Goal: Information Seeking & Learning: Understand process/instructions

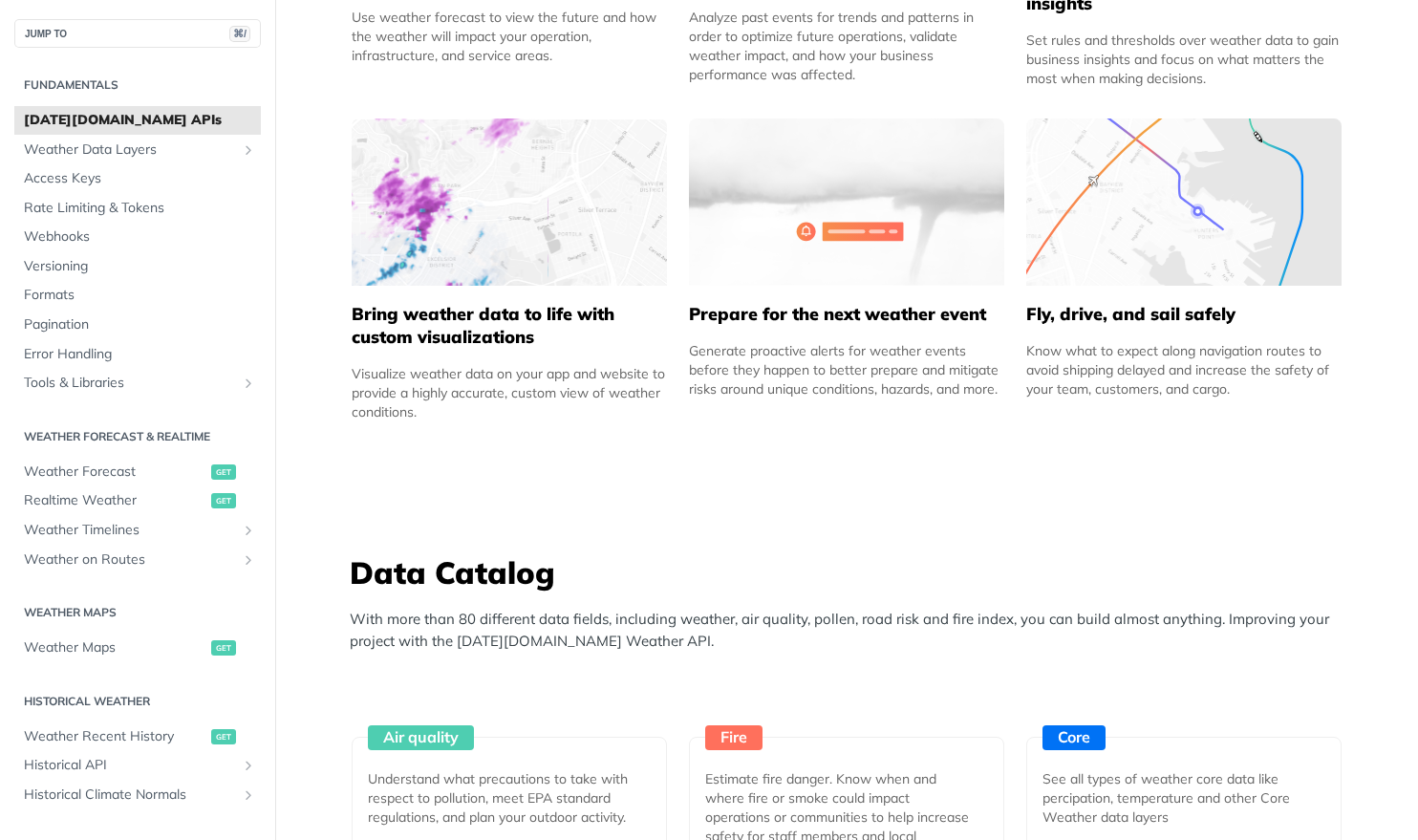
scroll to position [1353, 0]
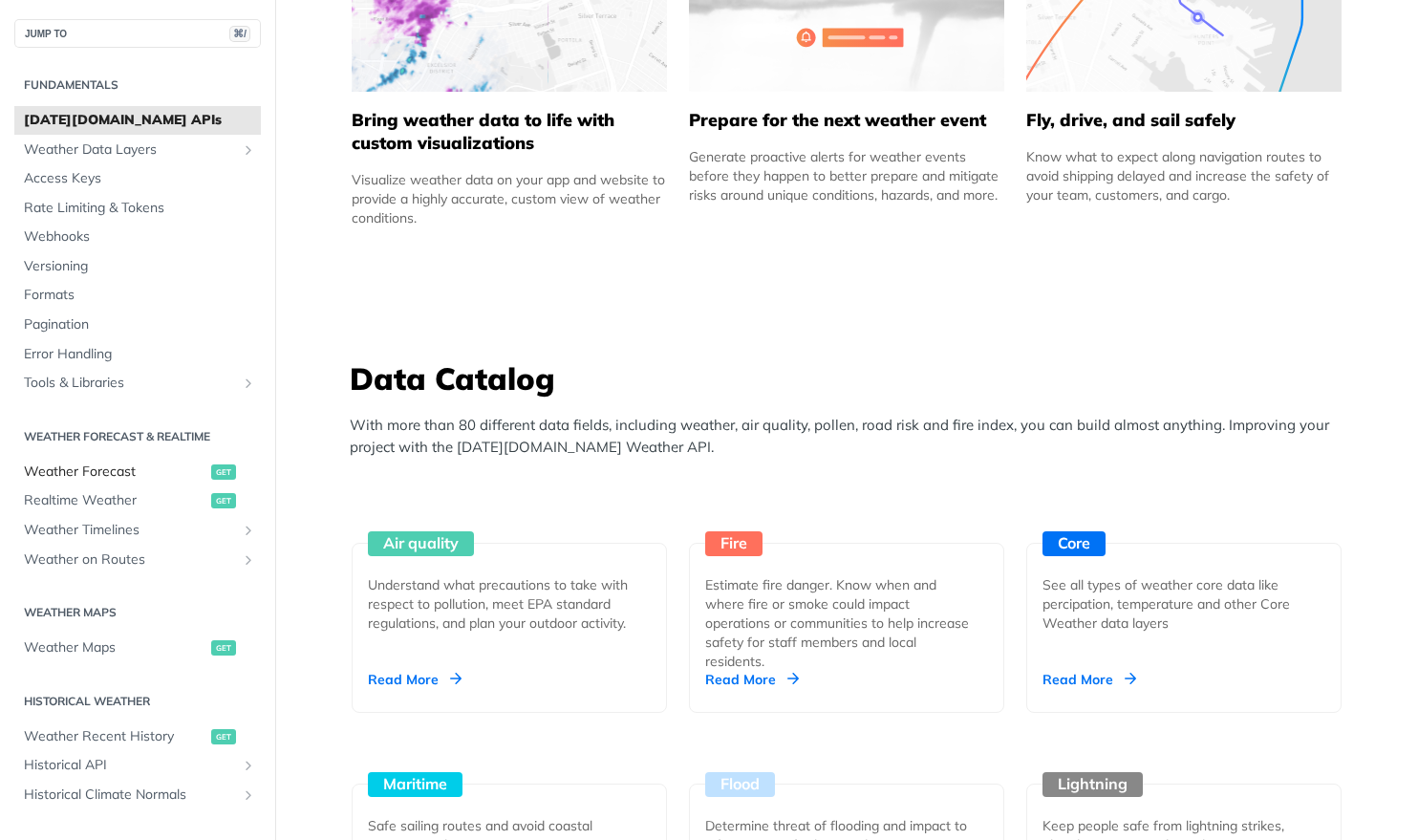
click at [68, 472] on span "Weather Forecast" at bounding box center [115, 471] width 183 height 19
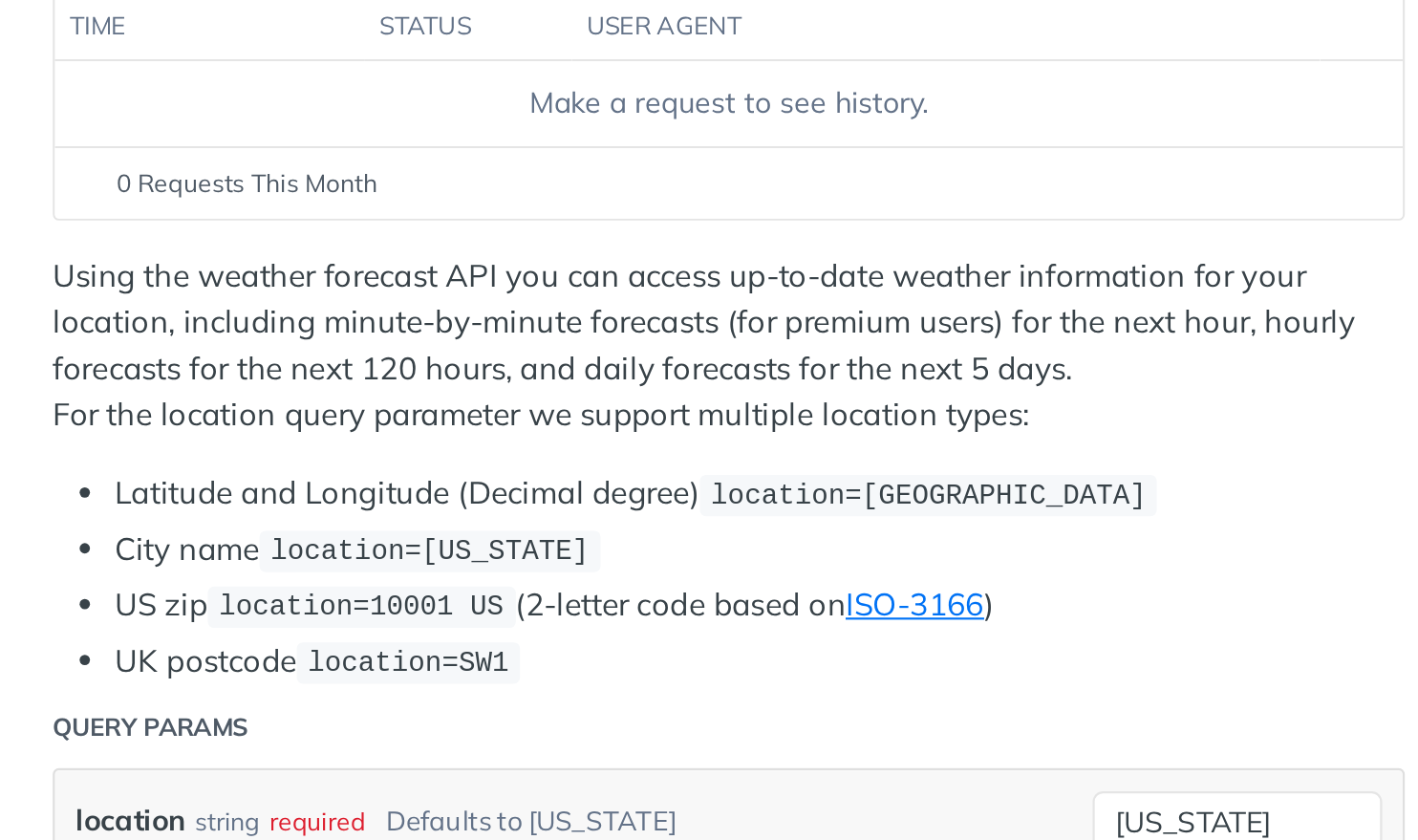
scroll to position [74, 0]
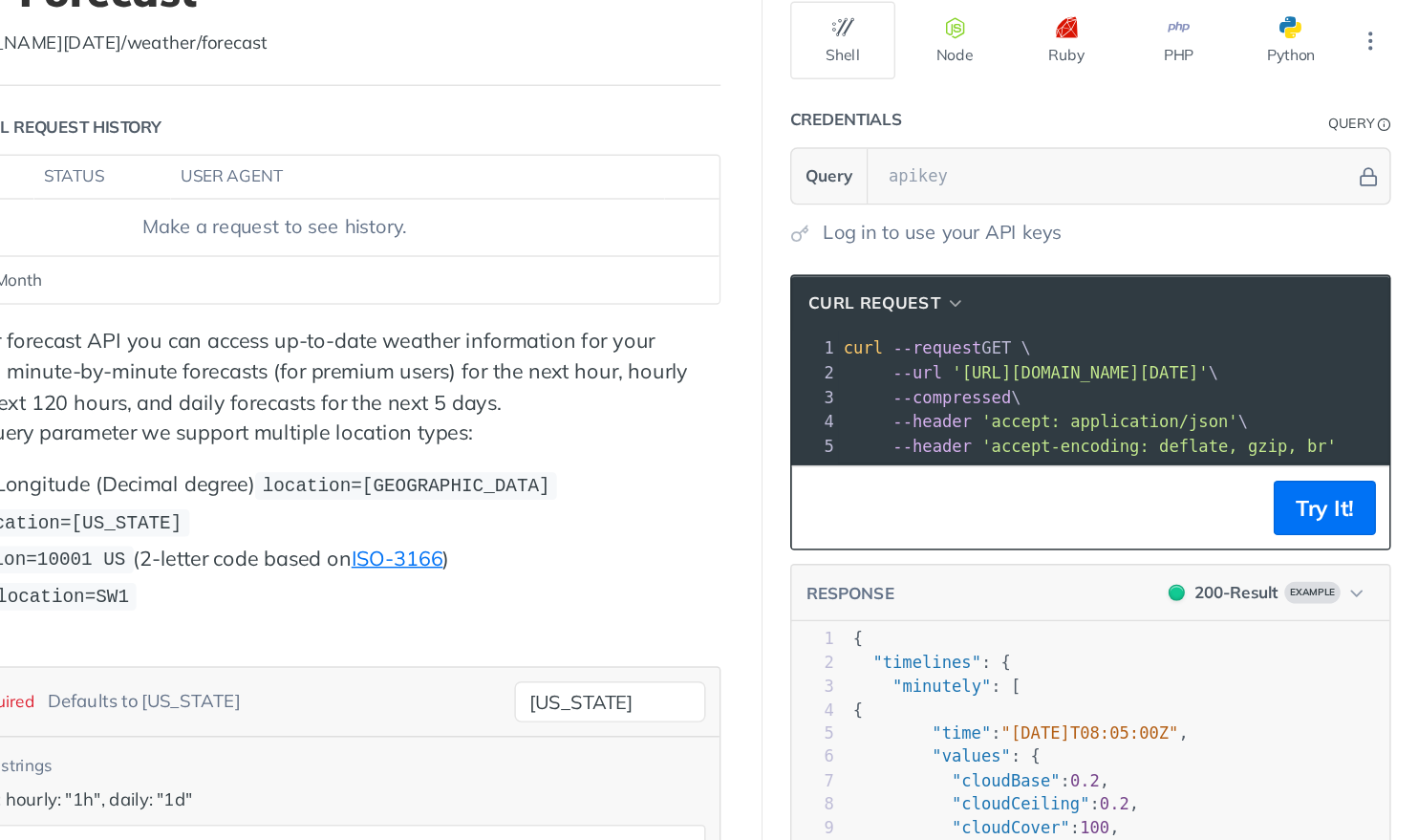
click at [1138, 336] on span "'[URL][DOMAIN_NAME][DATE]'" at bounding box center [1181, 341] width 180 height 14
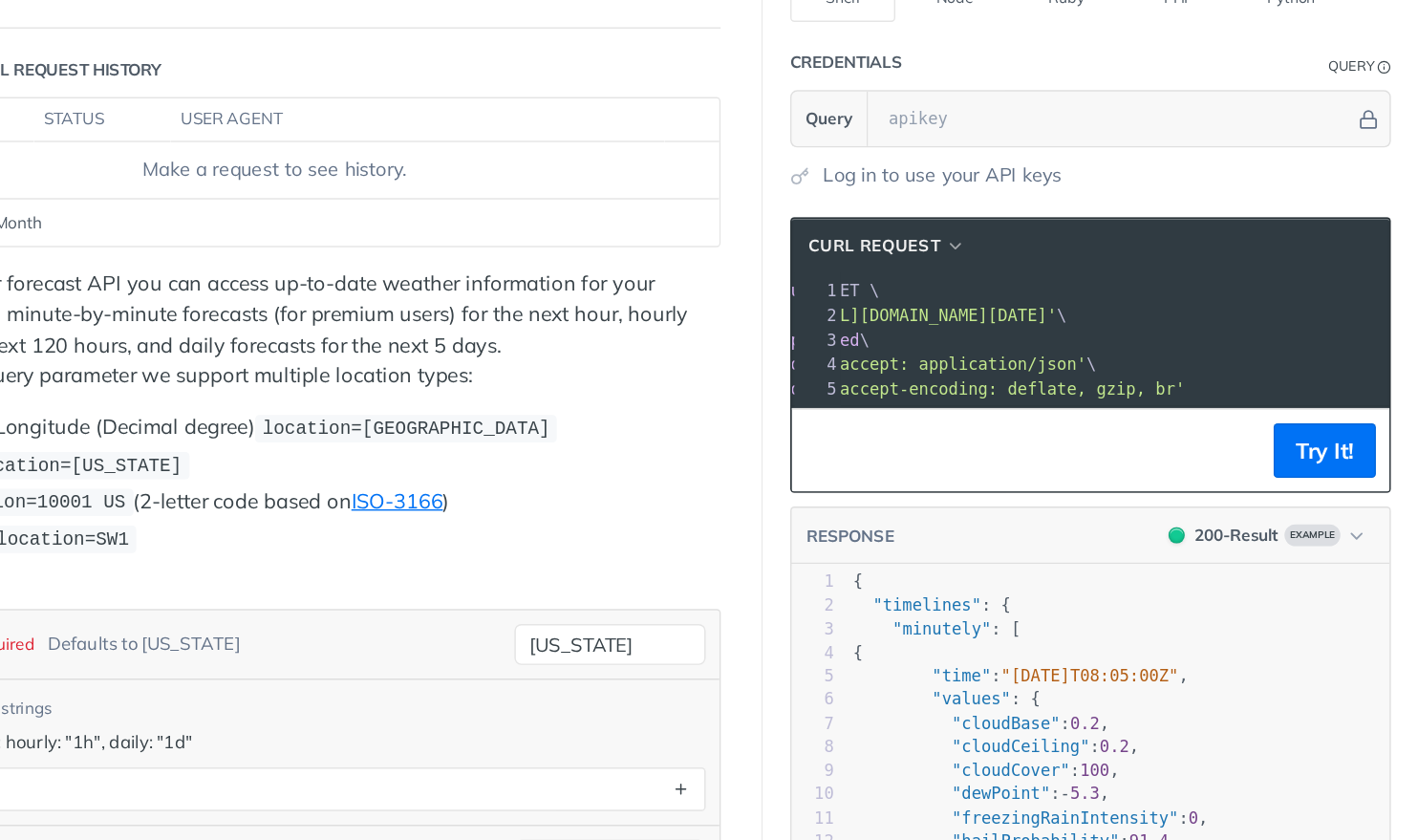
scroll to position [0, 159]
click at [1348, 397] on button "Try It!" at bounding box center [1353, 394] width 72 height 38
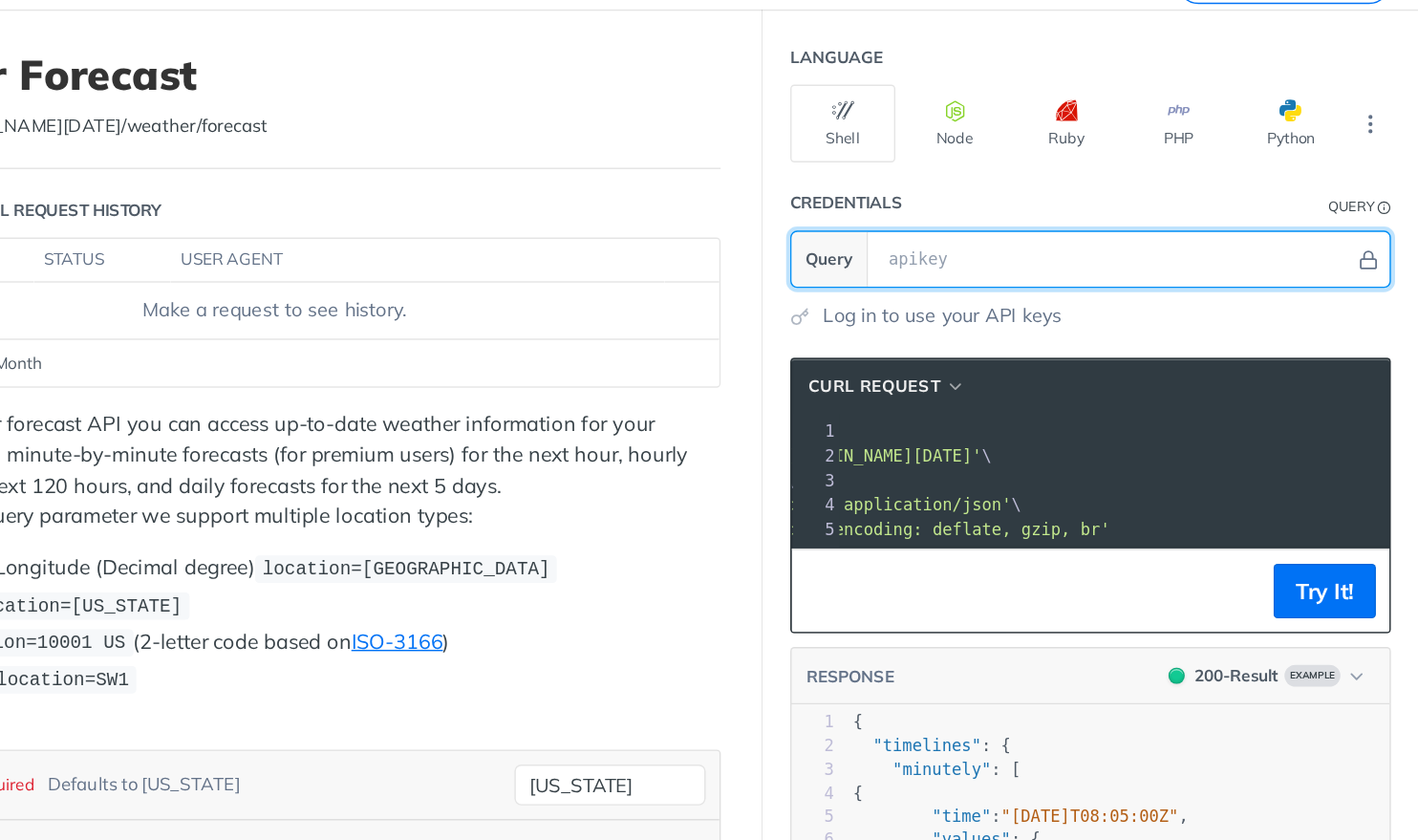
scroll to position [0, 0]
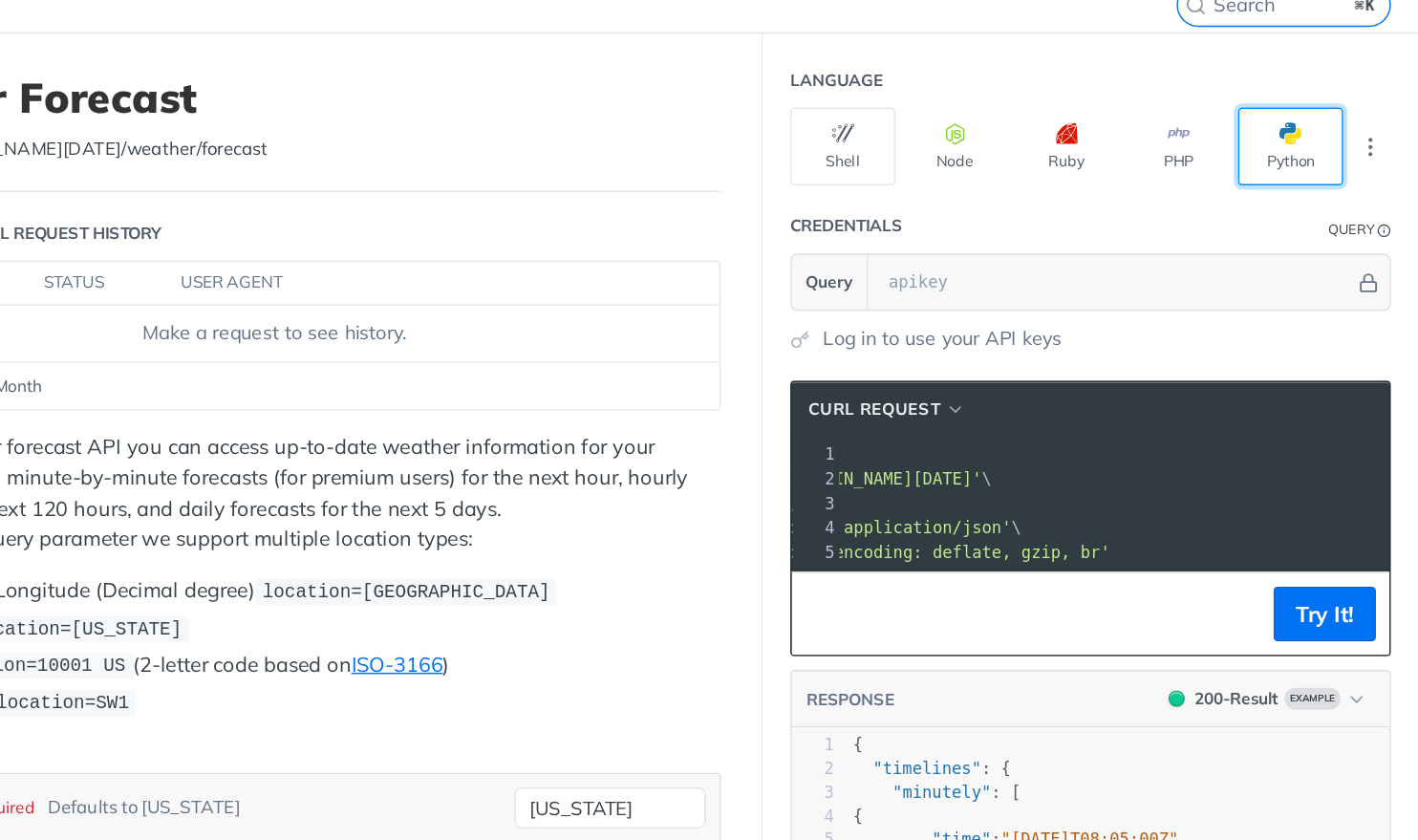
click at [1344, 192] on button "Python" at bounding box center [1329, 182] width 74 height 54
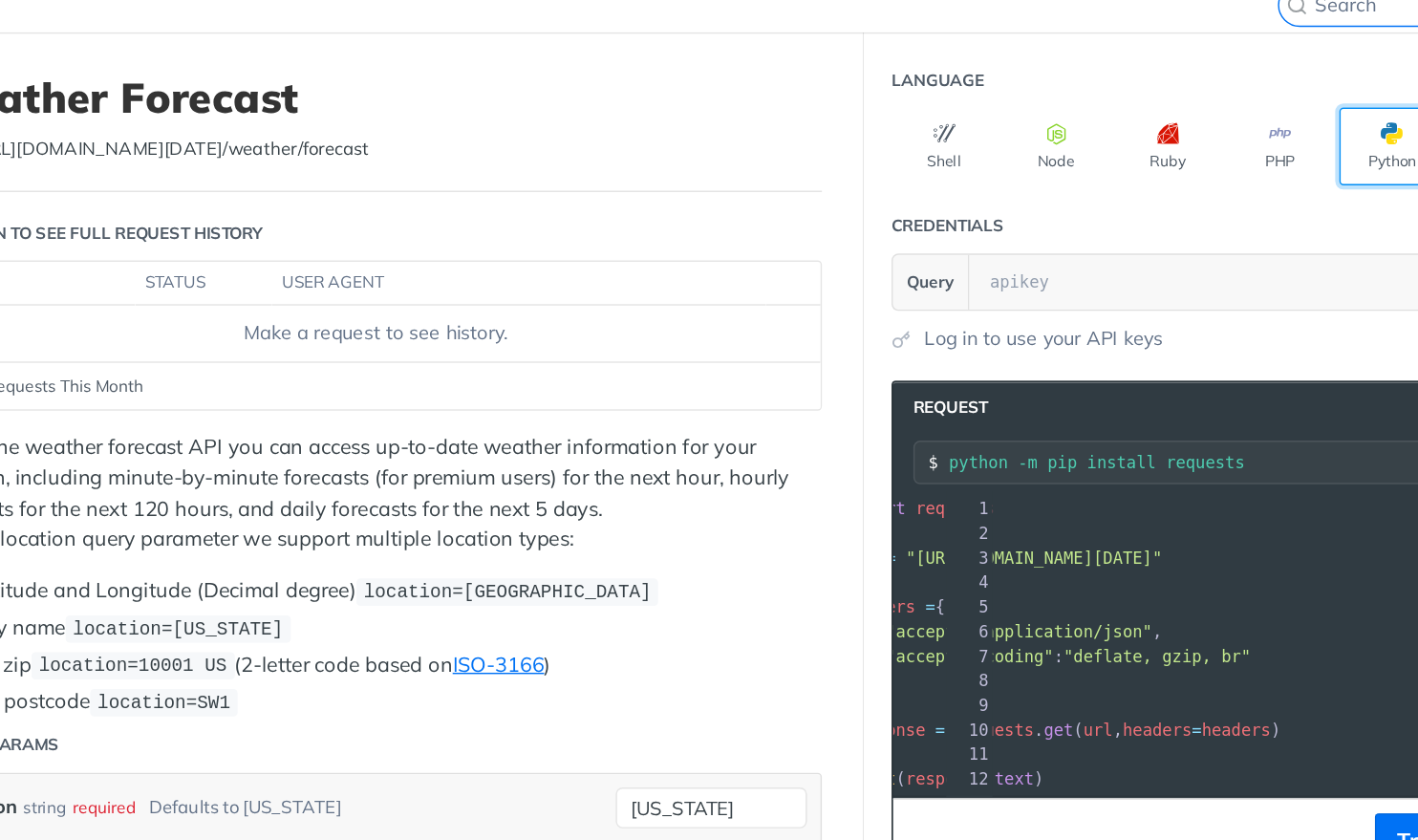
scroll to position [0, 1]
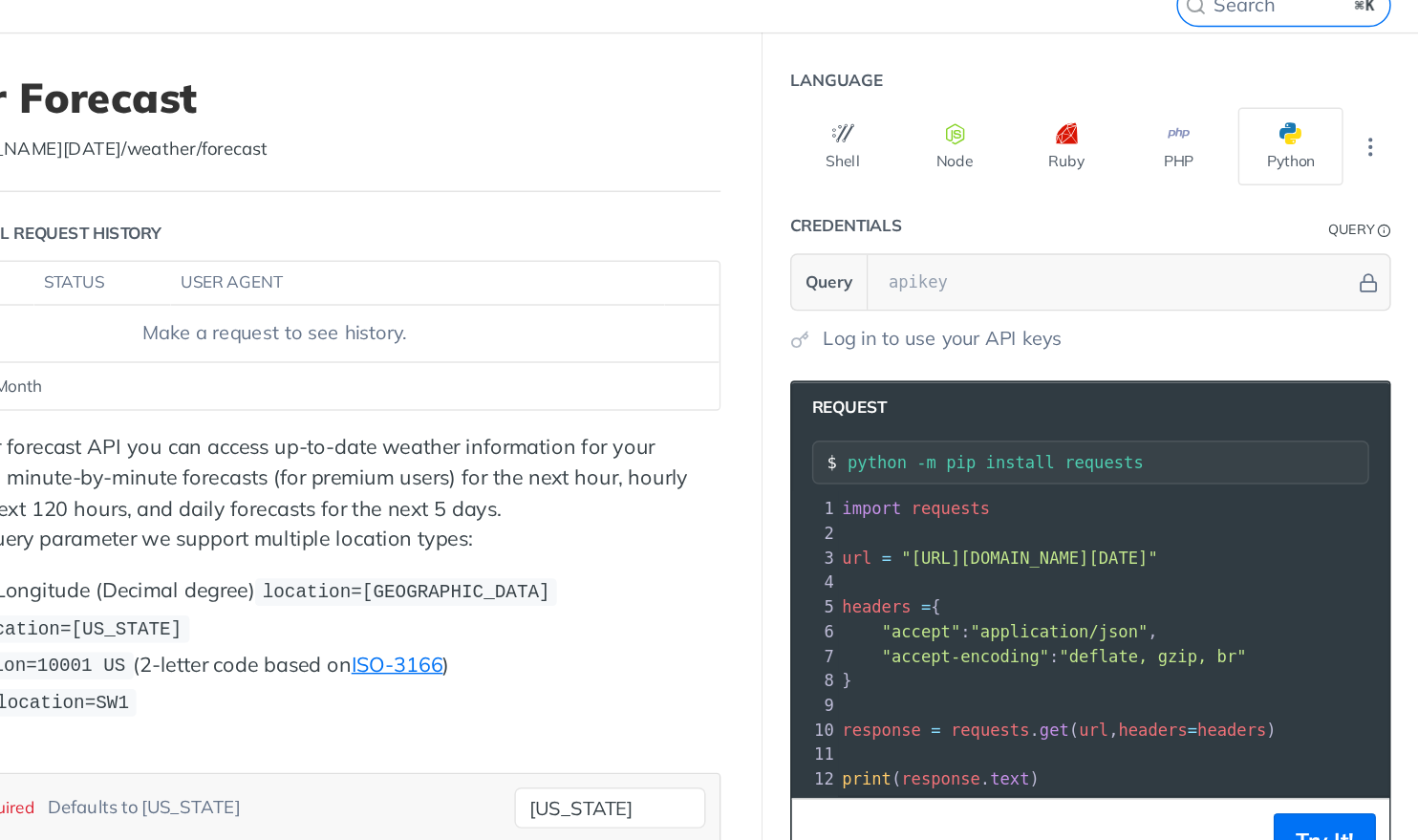
click at [1158, 570] on pre "​" at bounding box center [1259, 573] width 497 height 17
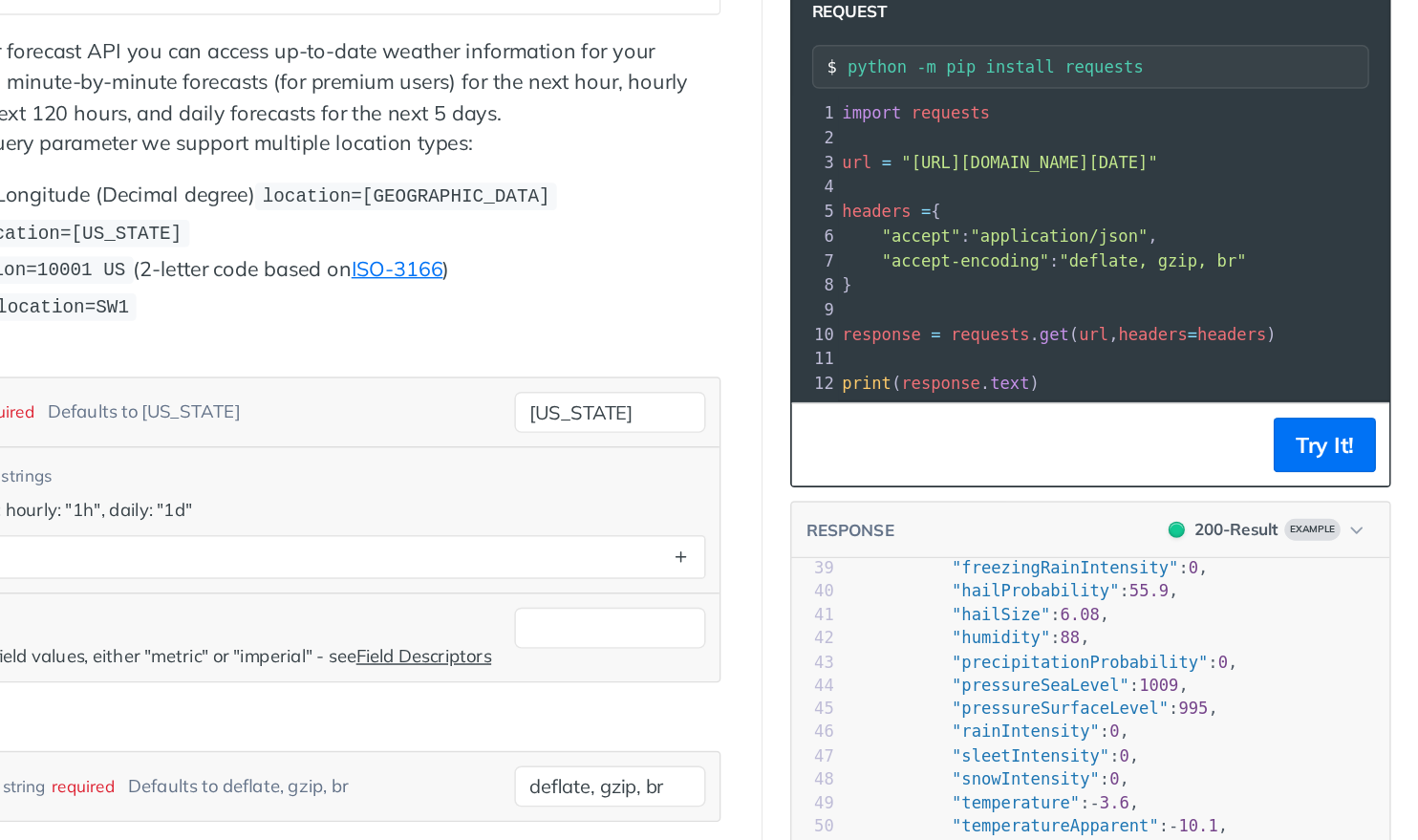
scroll to position [0, 0]
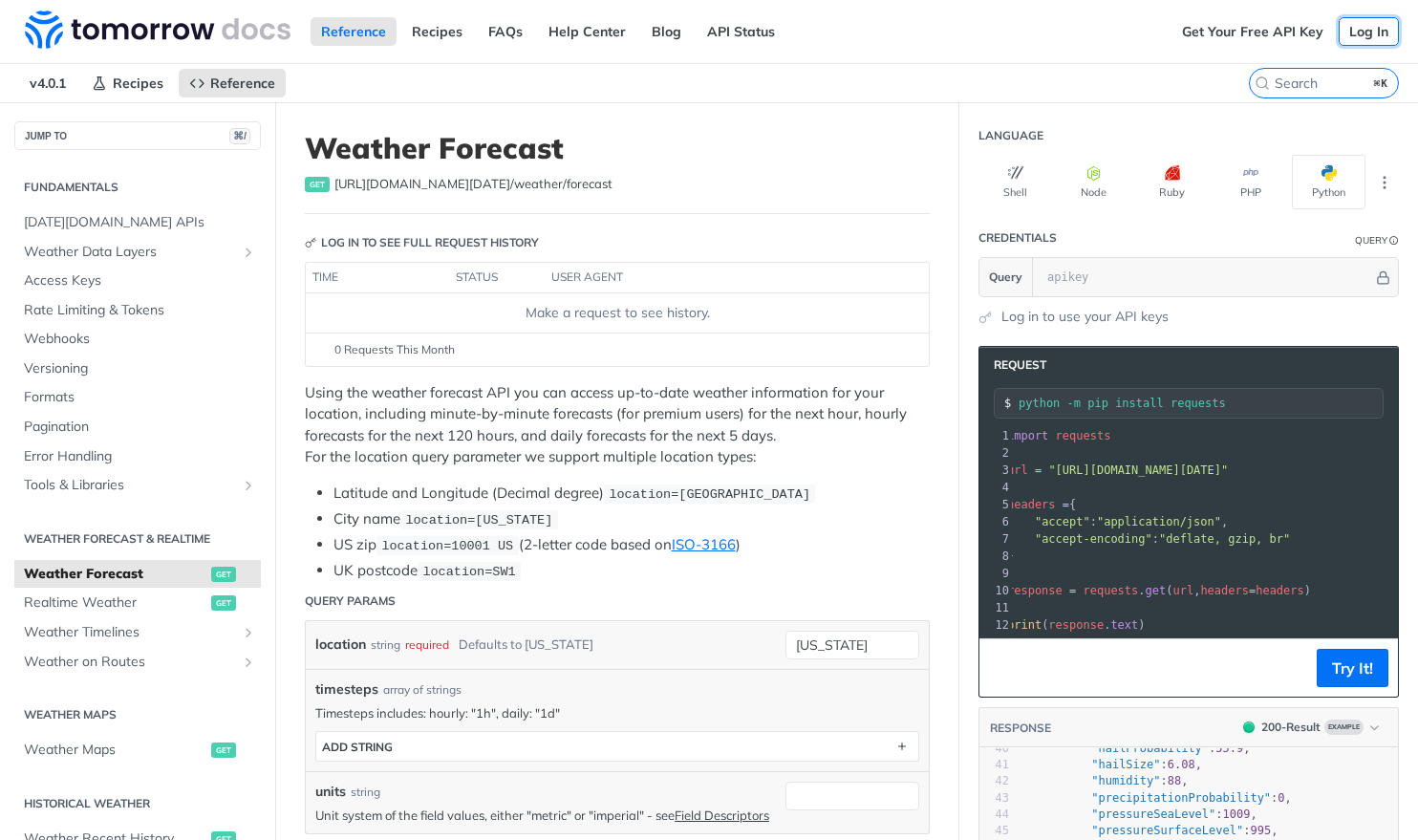
click at [1376, 38] on link "Log In" at bounding box center [1369, 31] width 60 height 29
click at [1234, 31] on link "Get Your Free API Key" at bounding box center [1253, 31] width 163 height 29
